Goal: Find specific page/section: Find specific page/section

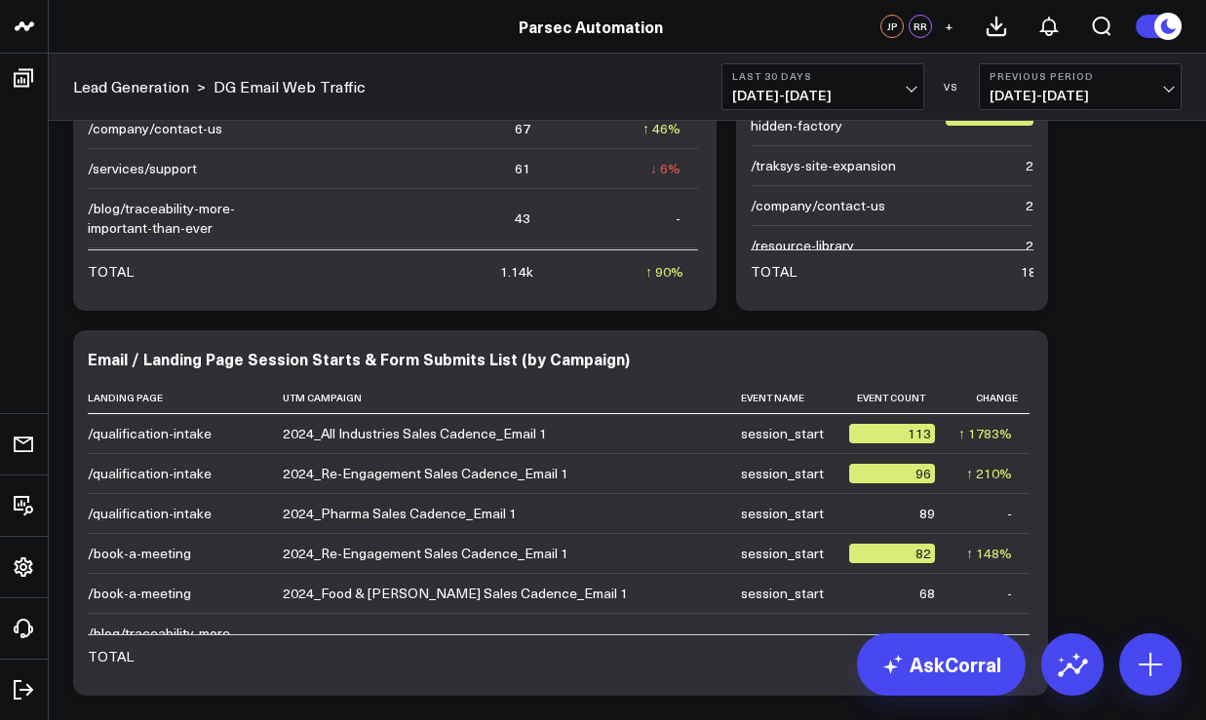
scroll to position [1606, 0]
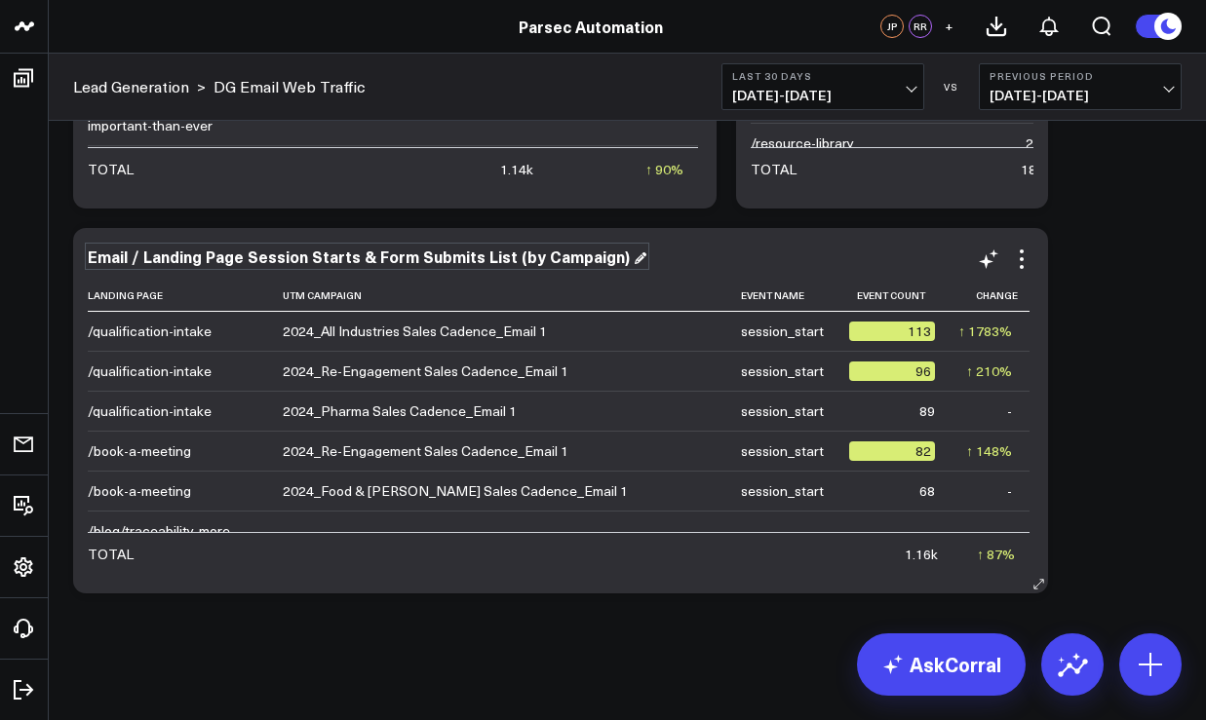
drag, startPoint x: 624, startPoint y: 252, endPoint x: 576, endPoint y: 257, distance: 48.0
click at [621, 252] on div "Email / Landing Page Session Starts & Form Submits List (by Campaign)" at bounding box center [367, 256] width 558 height 21
drag, startPoint x: 246, startPoint y: 254, endPoint x: 254, endPoint y: 262, distance: 11.7
click at [246, 254] on div "Email / Landing Page Session Starts & Form Submits List (by Campaign)" at bounding box center [367, 256] width 558 height 21
click at [383, 253] on div "Session Starts & Form Submits List (by Campaign)" at bounding box center [287, 256] width 399 height 21
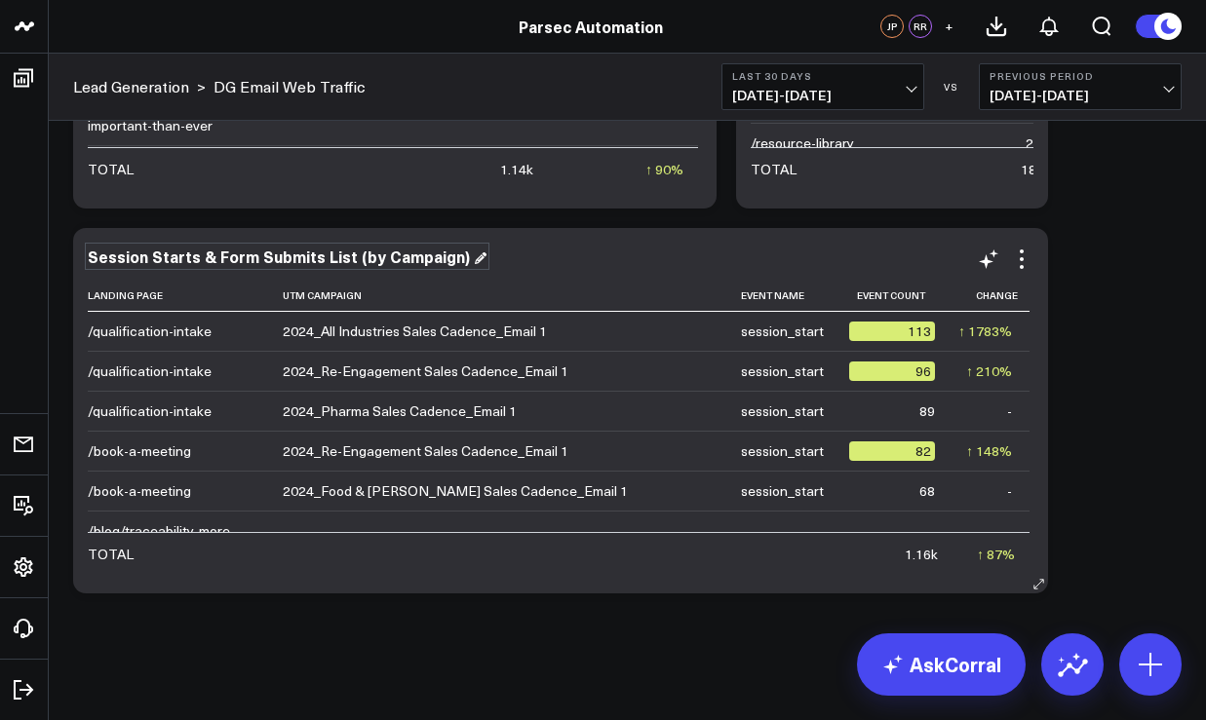
click at [92, 255] on div "Session Starts & Form Submits List (by Campaign)" at bounding box center [287, 256] width 399 height 21
click at [335, 251] on div "Session Starts & Form Submits List (by Campaign)" at bounding box center [287, 256] width 399 height 21
click at [321, 255] on div "Session Starts & Form Submits (by Campaign)" at bounding box center [271, 256] width 366 height 21
drag, startPoint x: 416, startPoint y: 255, endPoint x: 387, endPoint y: 262, distance: 30.0
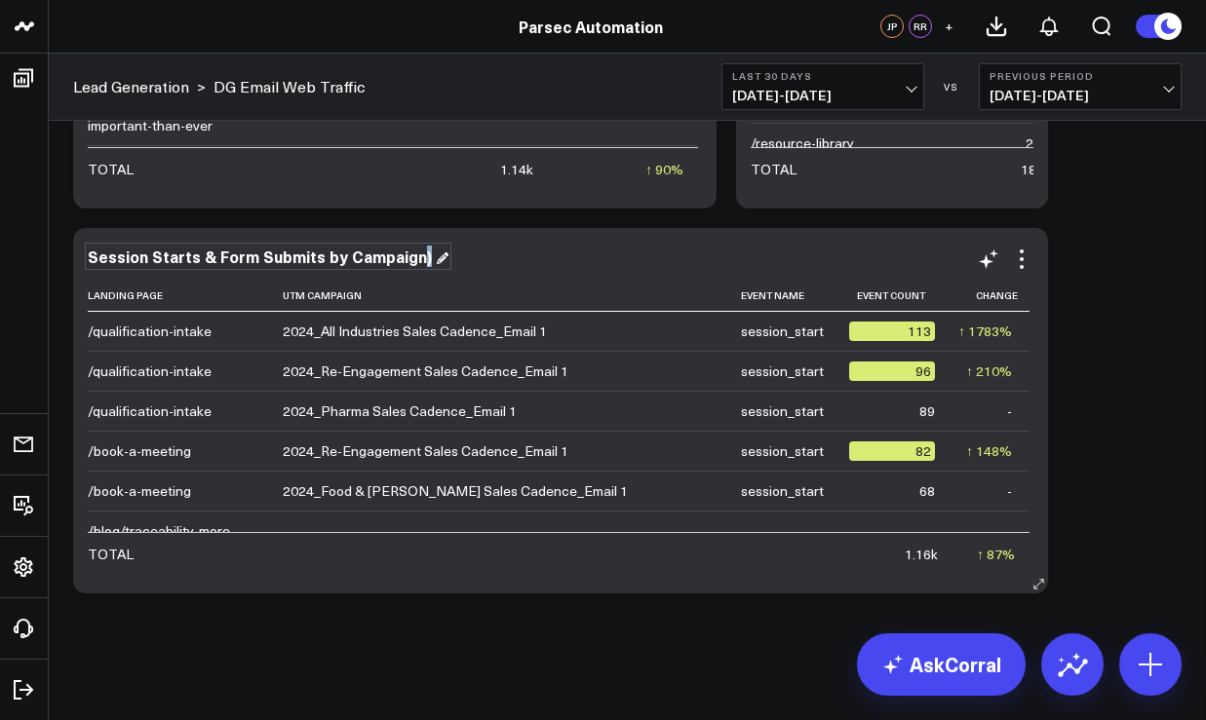
click at [413, 255] on div "Session Starts & Form Submits by Campaign)" at bounding box center [268, 256] width 361 height 21
click at [289, 255] on div "Session Starts & Form Submits by Campaign" at bounding box center [266, 256] width 356 height 21
drag, startPoint x: 1130, startPoint y: 280, endPoint x: 1104, endPoint y: 289, distance: 27.2
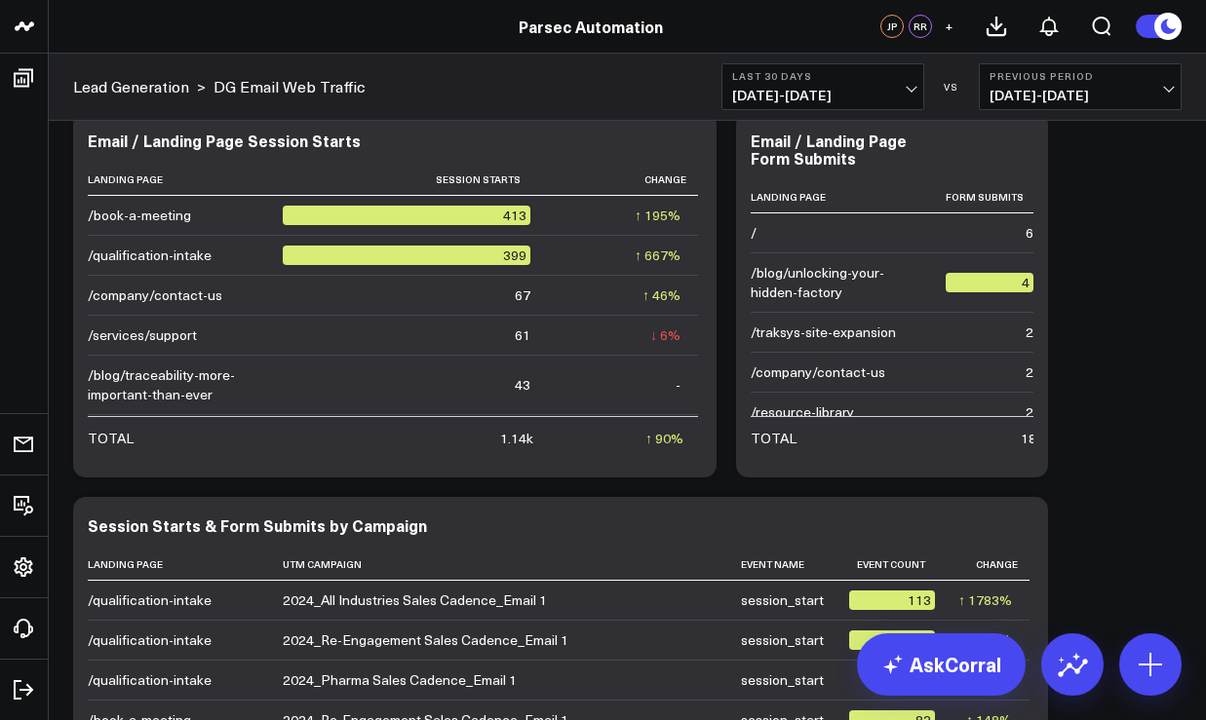
scroll to position [1208, 0]
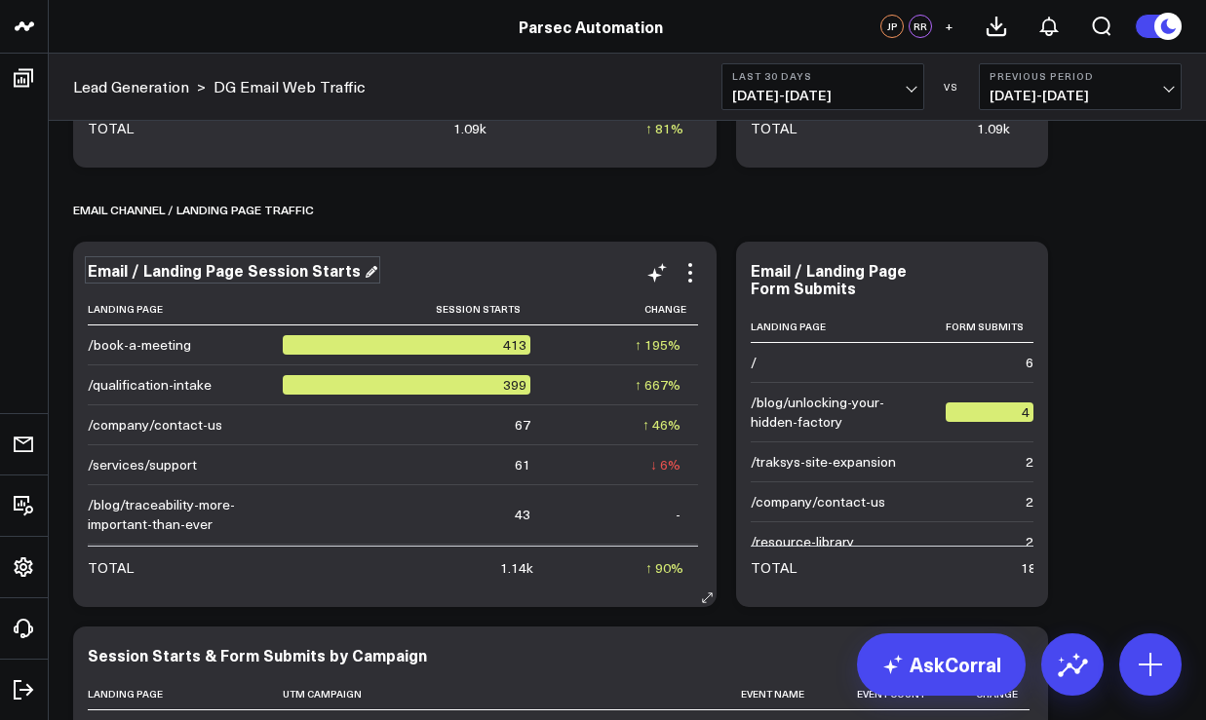
click at [266, 274] on div "Email / Landing Page Session Starts" at bounding box center [232, 269] width 289 height 21
drag, startPoint x: 220, startPoint y: 271, endPoint x: 88, endPoint y: 269, distance: 132.6
click at [88, 269] on div "Email / Landing Page Session Starts" at bounding box center [232, 269] width 289 height 21
click at [191, 269] on div "Session Starts" at bounding box center [153, 269] width 130 height 21
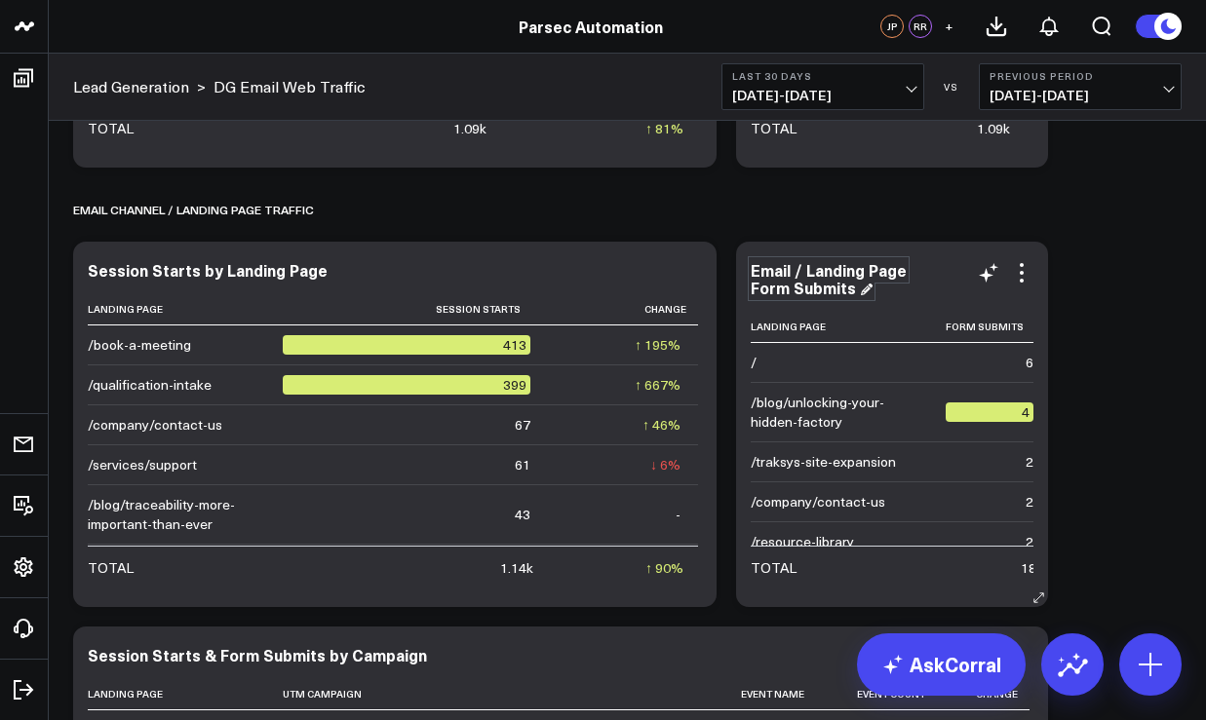
click at [822, 275] on div "Email / Landing Page Form Submits" at bounding box center [829, 278] width 156 height 39
drag, startPoint x: 886, startPoint y: 273, endPoint x: 815, endPoint y: 272, distance: 71.2
click at [866, 269] on div "Email / Landing Page Form Submits" at bounding box center [829, 278] width 156 height 39
drag, startPoint x: 803, startPoint y: 273, endPoint x: 768, endPoint y: 271, distance: 35.1
click at [768, 271] on div "Email / Landing Page Form Submits" at bounding box center [829, 278] width 156 height 39
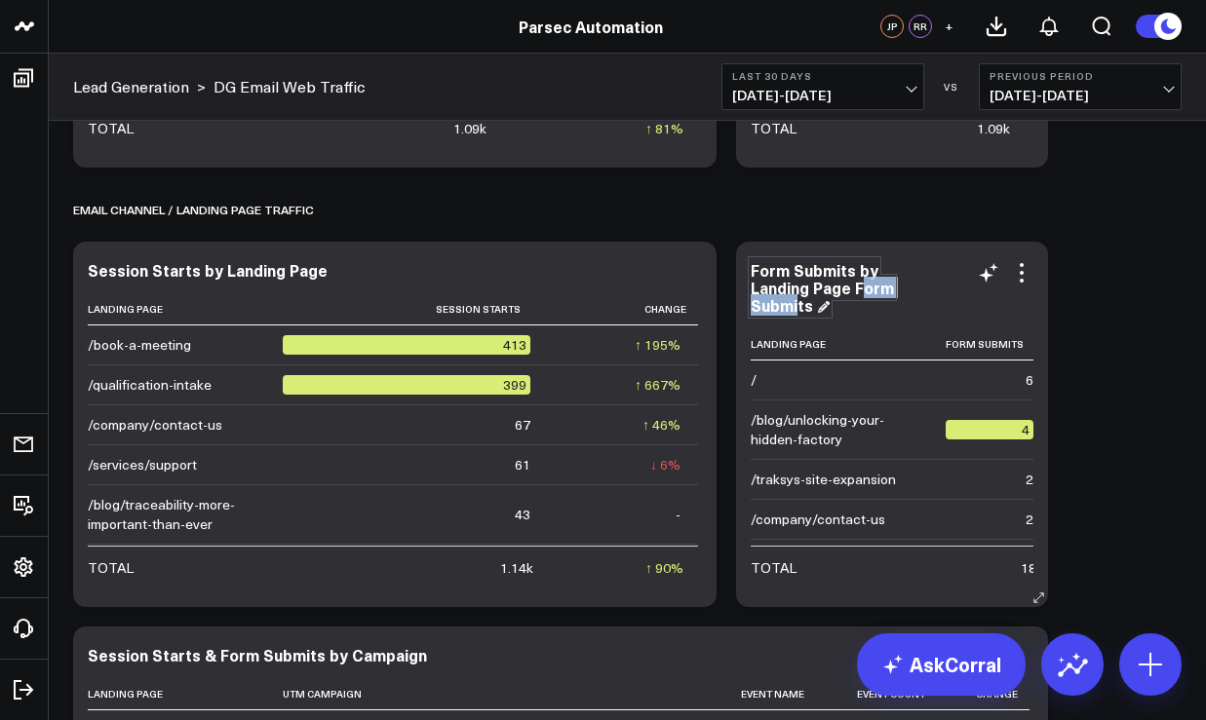
drag, startPoint x: 859, startPoint y: 291, endPoint x: 798, endPoint y: 307, distance: 62.4
click at [797, 307] on div "Form Submits by Landing Page Form Submits" at bounding box center [822, 287] width 143 height 57
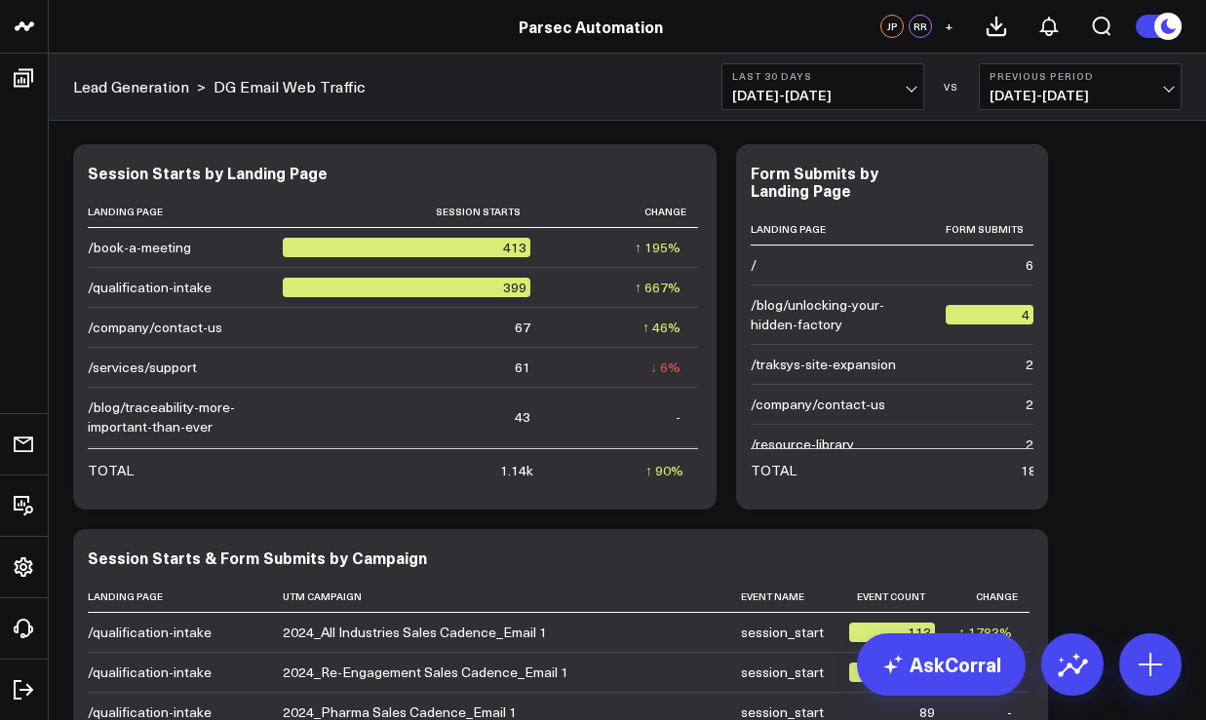
scroll to position [1250, 0]
